Goal: Obtain resource: Obtain resource

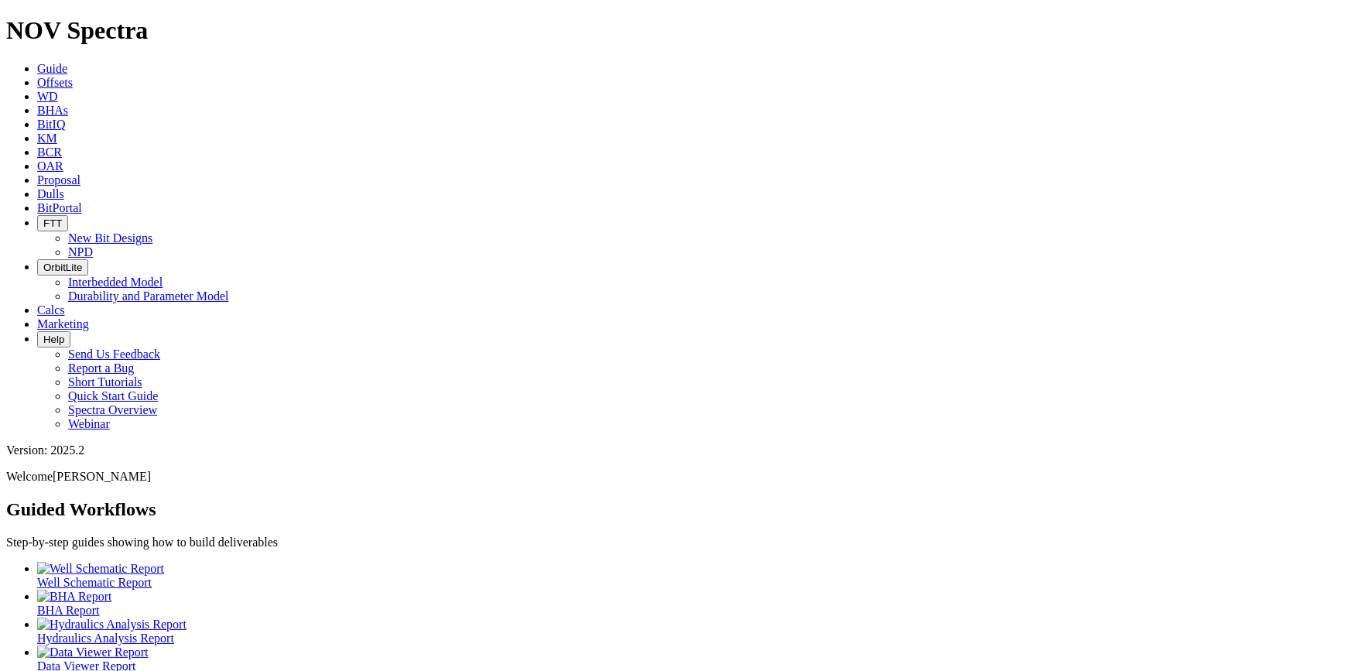
click at [80, 173] on link "Proposal" at bounding box center [58, 179] width 43 height 13
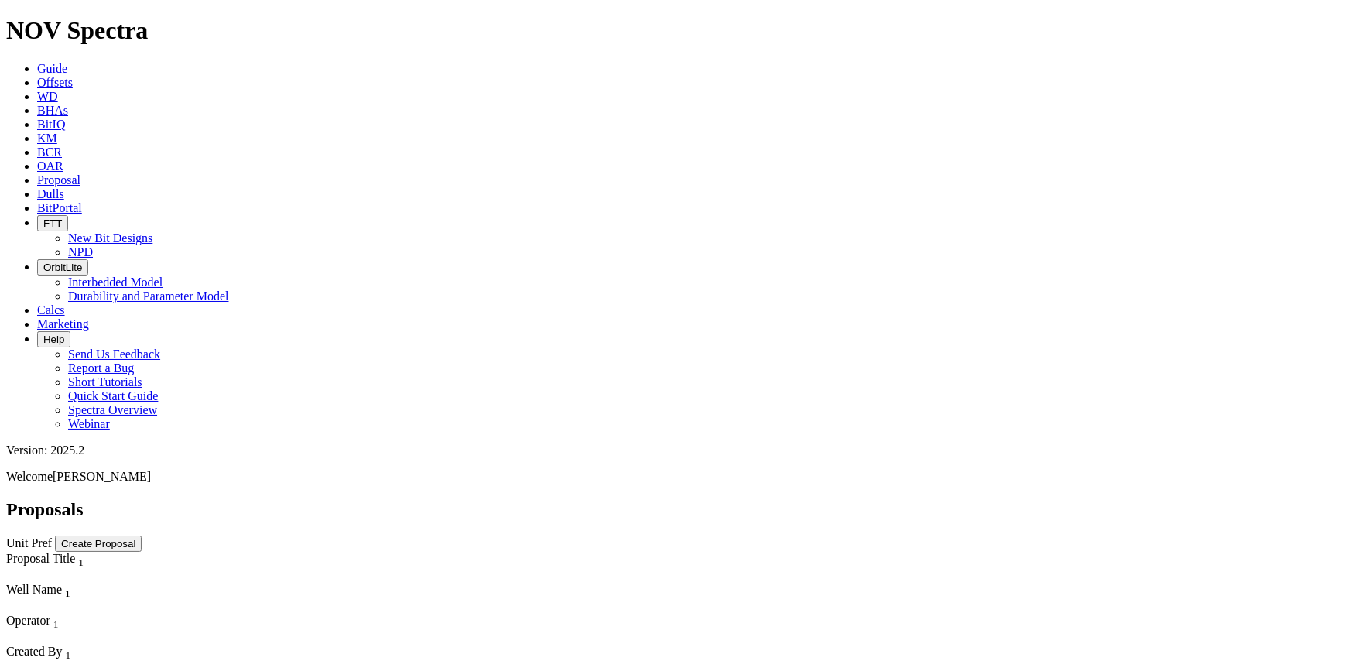
click at [37, 132] on icon at bounding box center [37, 138] width 0 height 13
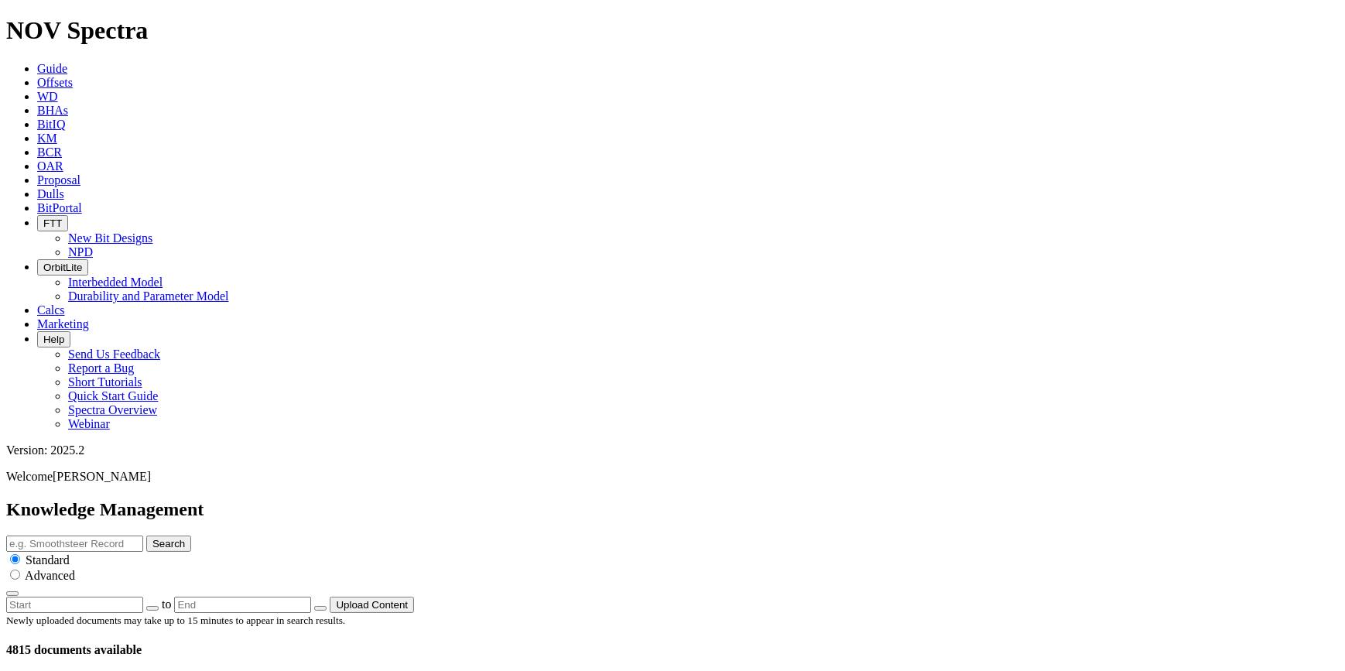
click at [143, 535] on input "text" at bounding box center [74, 543] width 137 height 16
type input "SP59"
click at [146, 535] on button "Search" at bounding box center [168, 543] width 45 height 16
click at [20, 569] on input "radio" at bounding box center [15, 574] width 10 height 10
radio input "true"
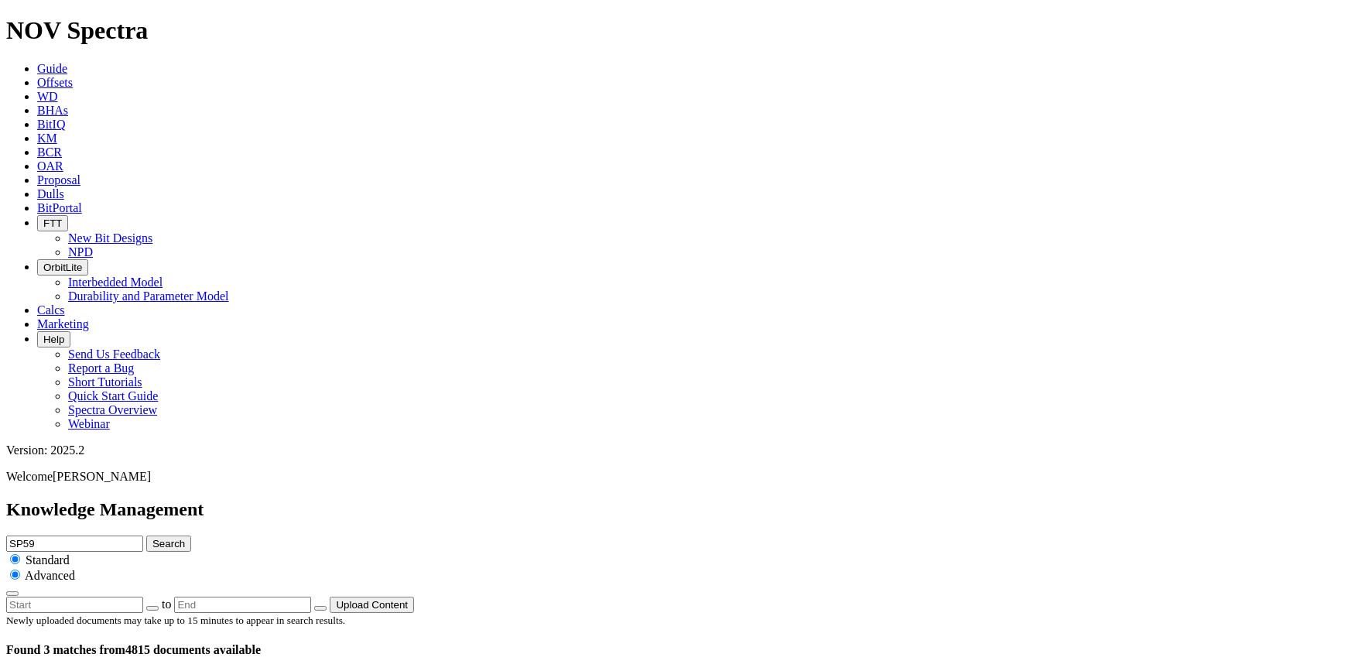
radio input "false"
click at [191, 535] on button "Search" at bounding box center [168, 543] width 45 height 16
click at [73, 76] on link "Offsets" at bounding box center [55, 82] width 36 height 13
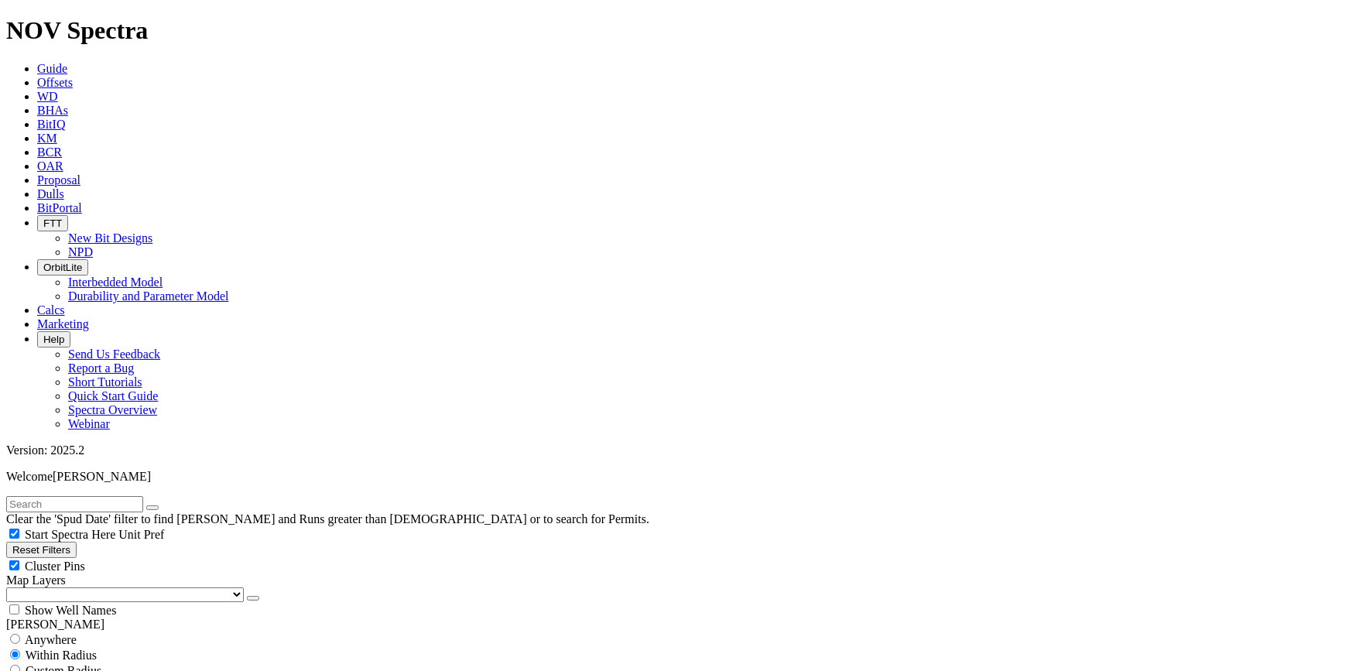
click at [126, 496] on input "text" at bounding box center [74, 504] width 137 height 16
drag, startPoint x: 94, startPoint y: 63, endPoint x: -29, endPoint y: 65, distance: 122.3
type input "SP59"
click at [174, 505] on button "submit" at bounding box center [168, 507] width 12 height 5
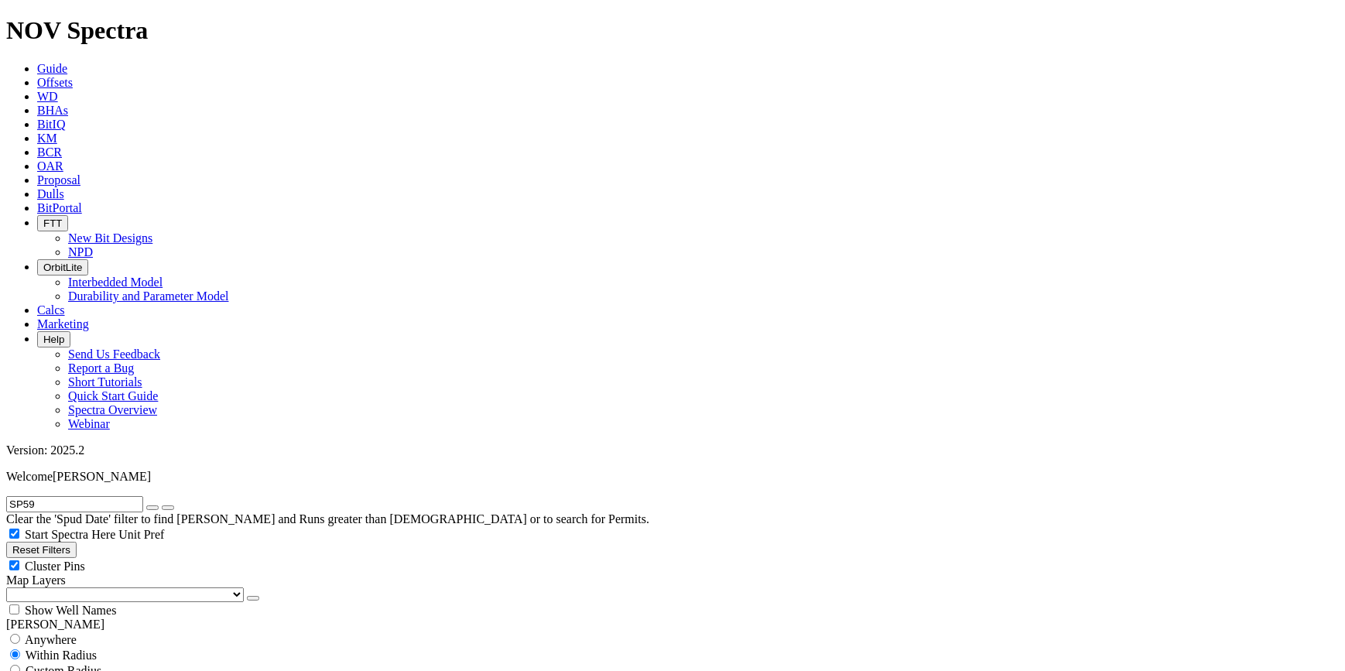
click at [174, 505] on button "submit" at bounding box center [168, 507] width 12 height 5
click at [64, 633] on span "Anywhere" at bounding box center [51, 639] width 52 height 13
radio input "true"
radio input "false"
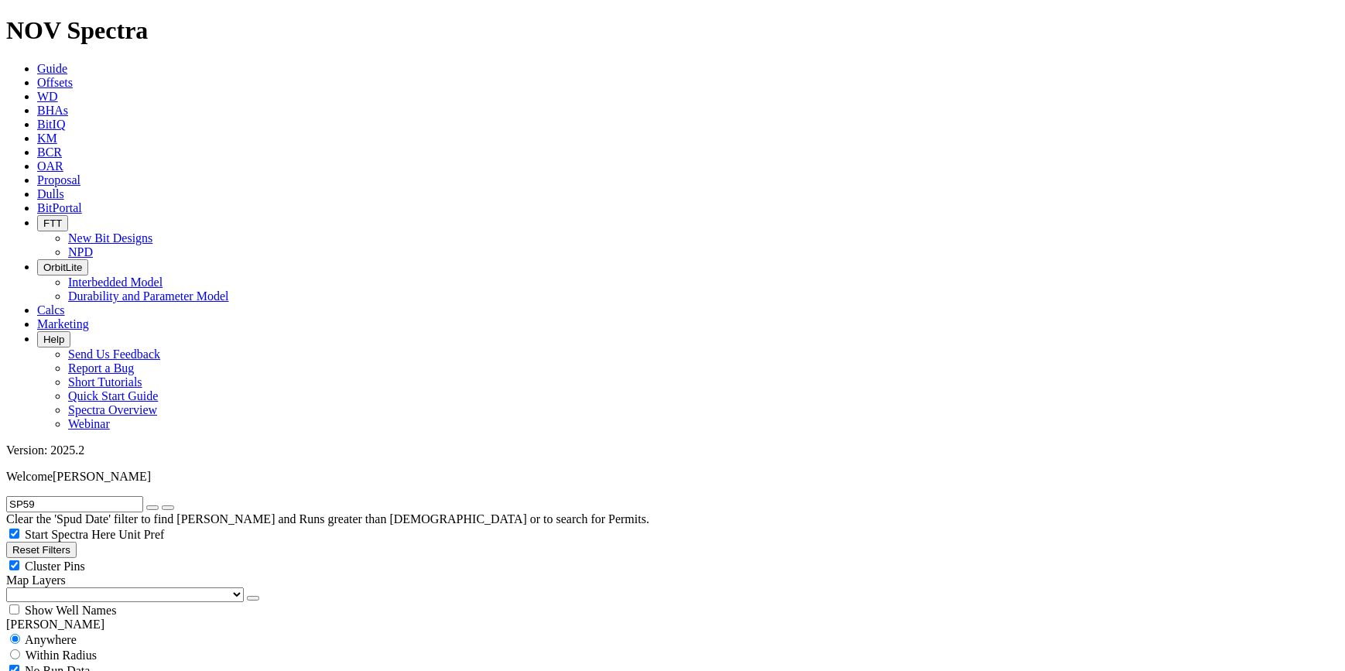
radio input "true"
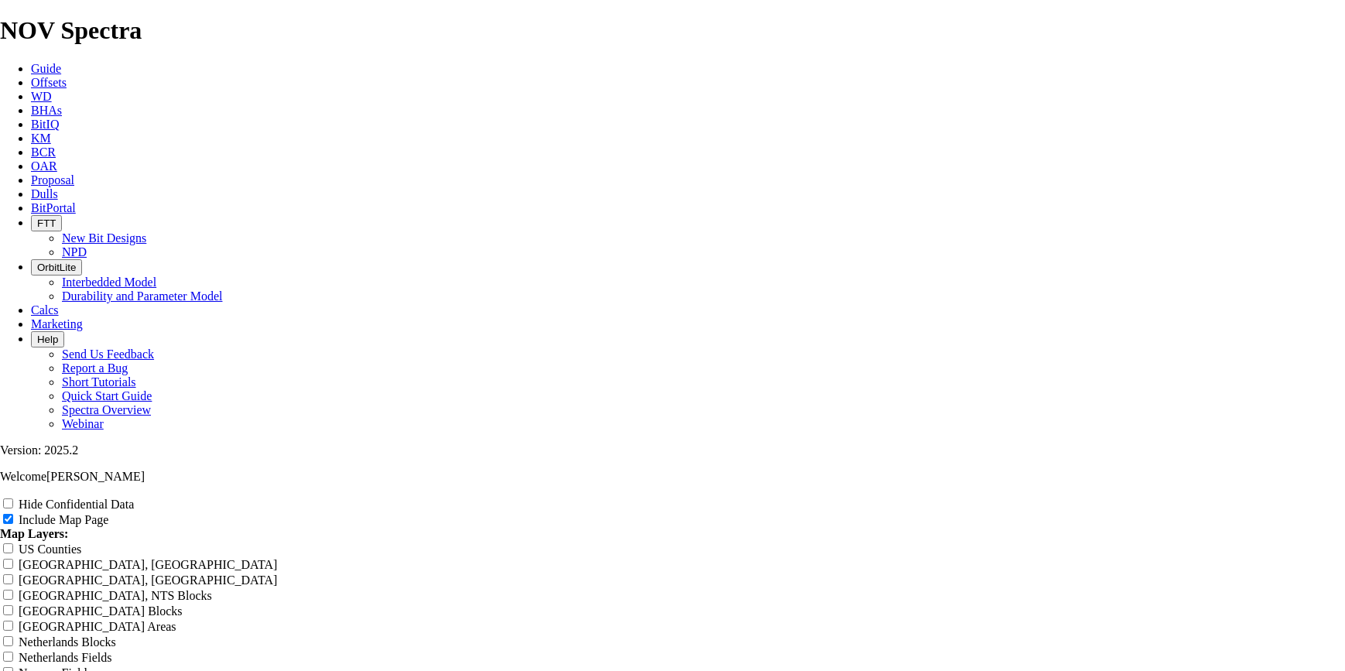
scroll to position [2461, 0]
